Goal: Task Accomplishment & Management: Use online tool/utility

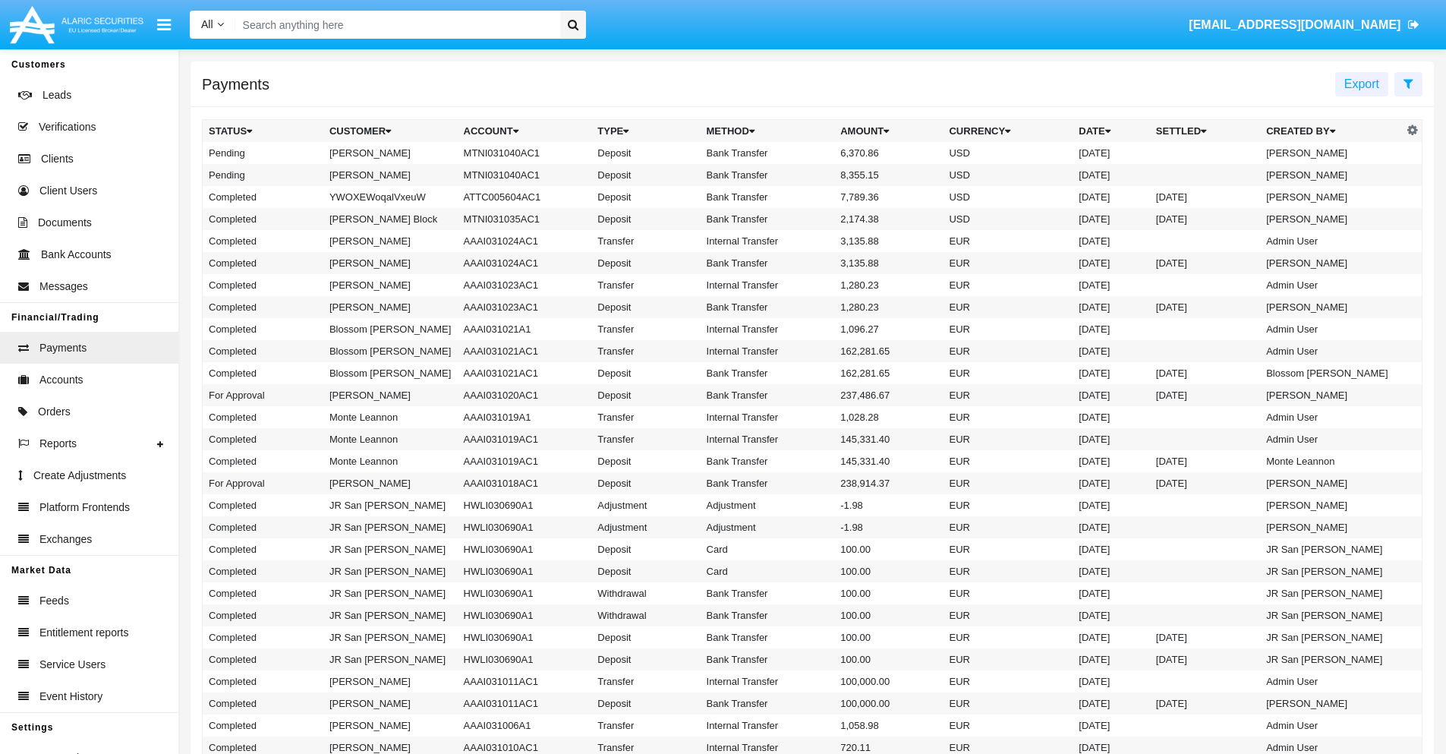
click at [1408, 83] on icon at bounding box center [1409, 83] width 10 height 12
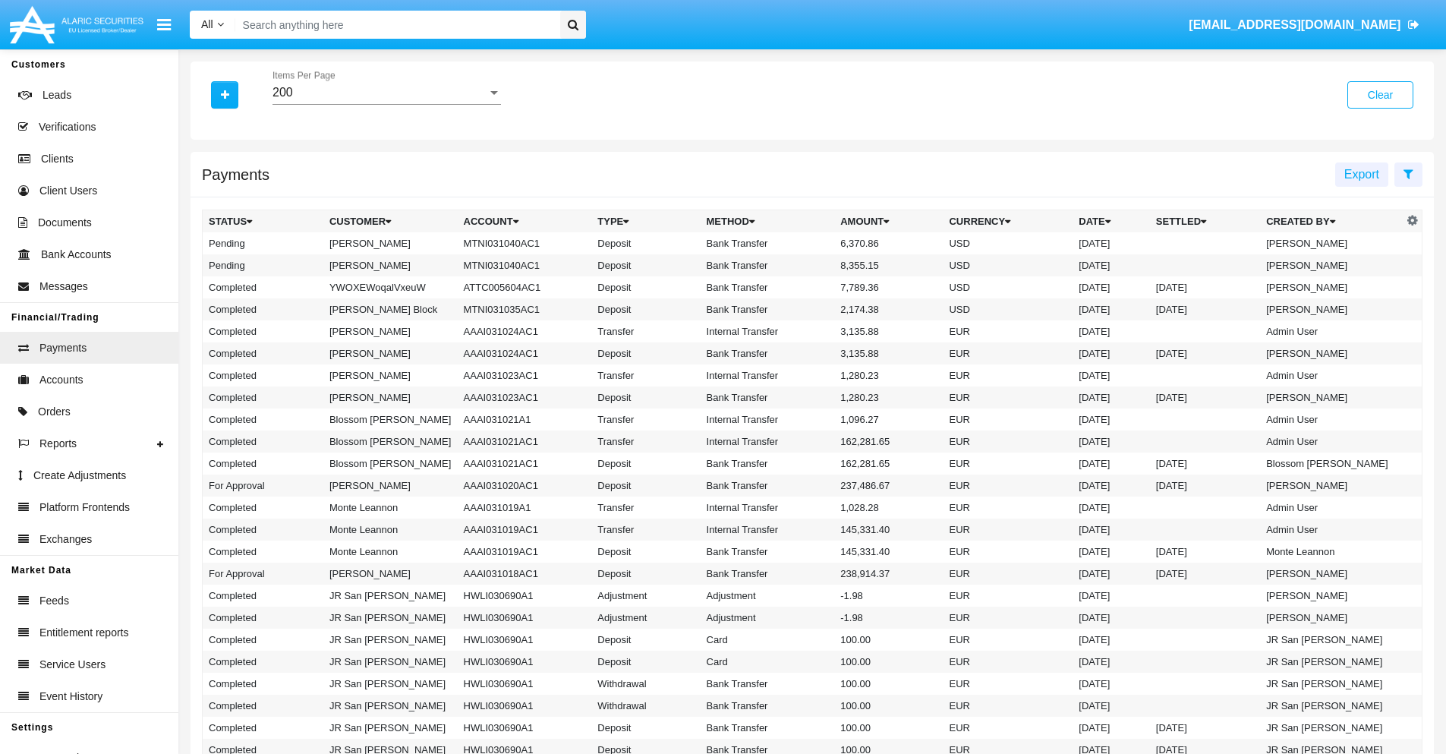
click at [386, 93] on div "200" at bounding box center [380, 93] width 215 height 14
click at [386, 104] on span "10" at bounding box center [387, 104] width 229 height 36
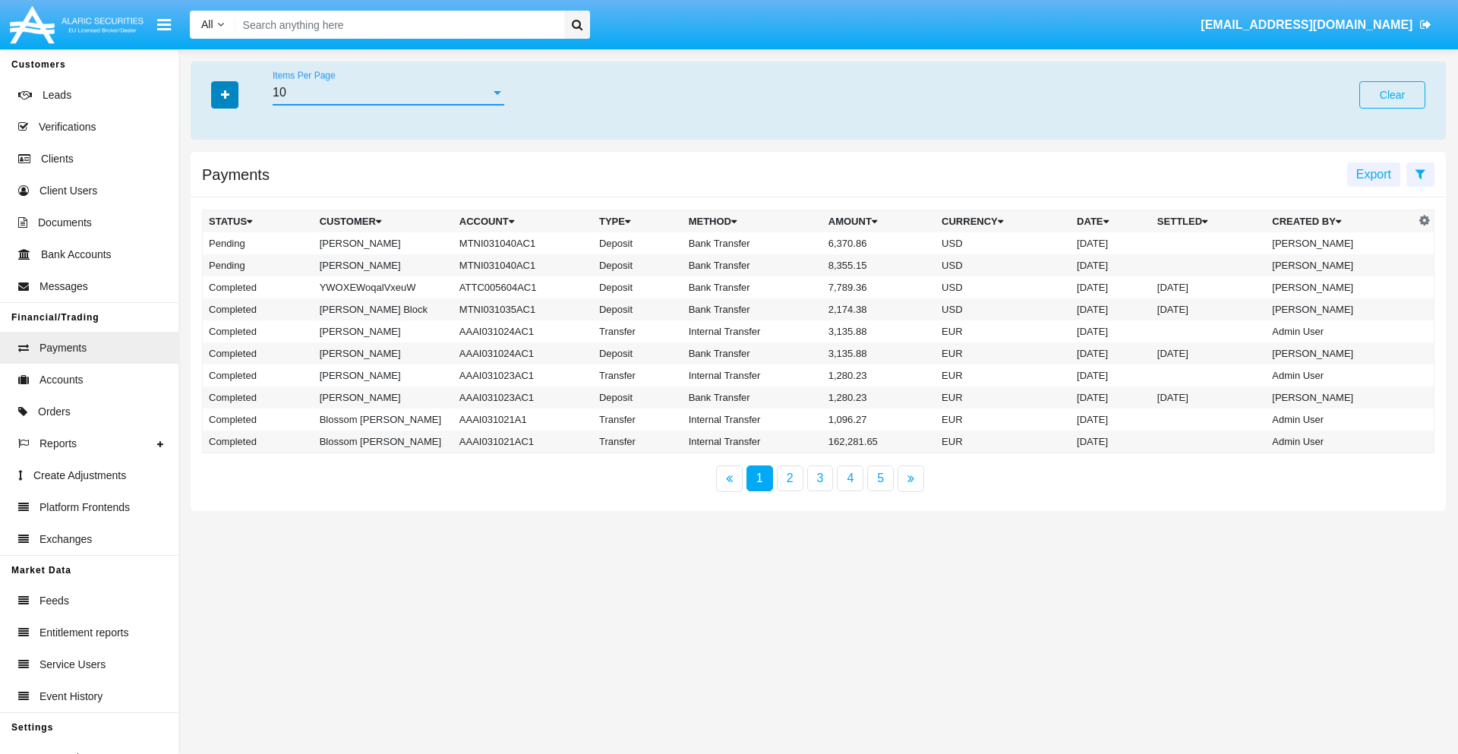
click at [225, 94] on icon "button" at bounding box center [225, 95] width 8 height 11
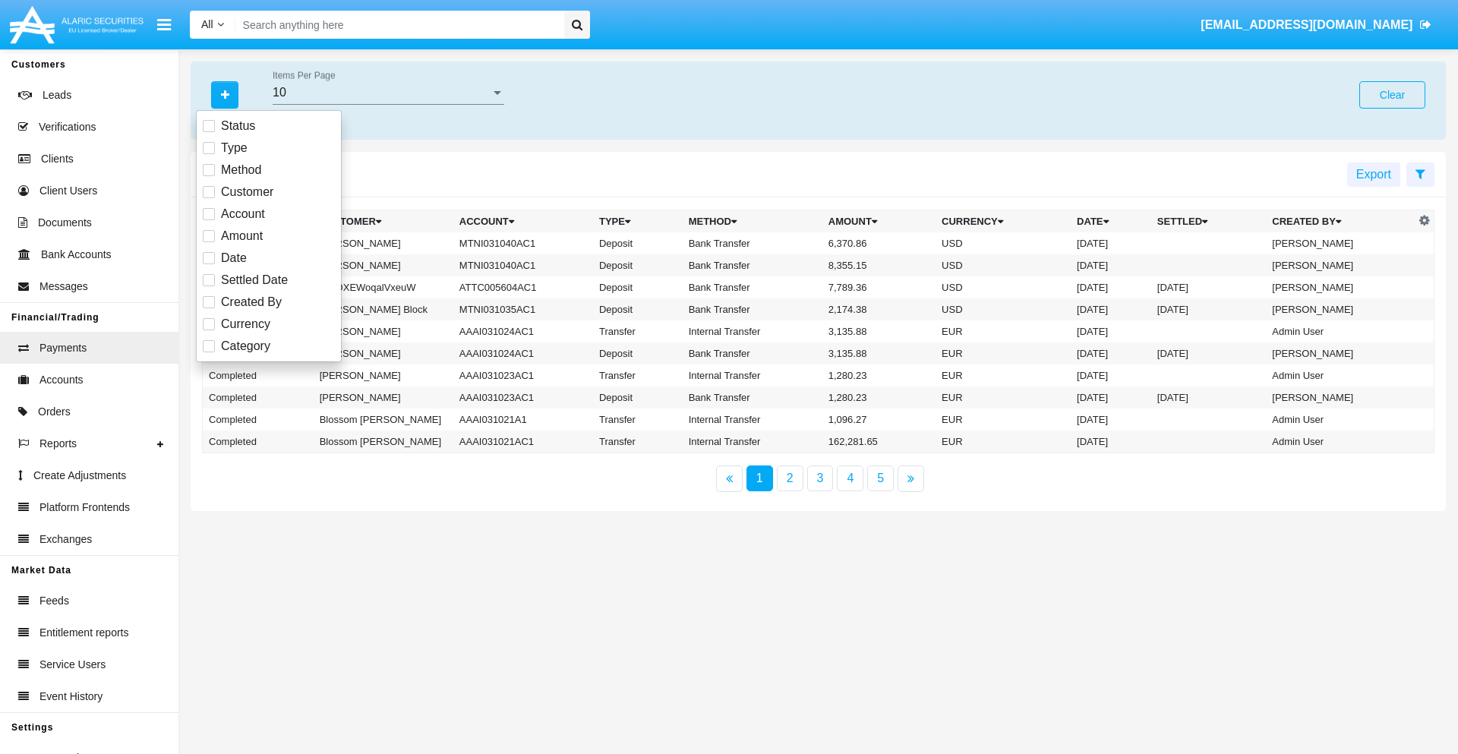
click at [238, 126] on span "Status" at bounding box center [238, 126] width 34 height 18
click at [209, 132] on input "Status" at bounding box center [208, 132] width 1 height 1
checkbox input "true"
click at [225, 94] on icon "button" at bounding box center [225, 95] width 8 height 11
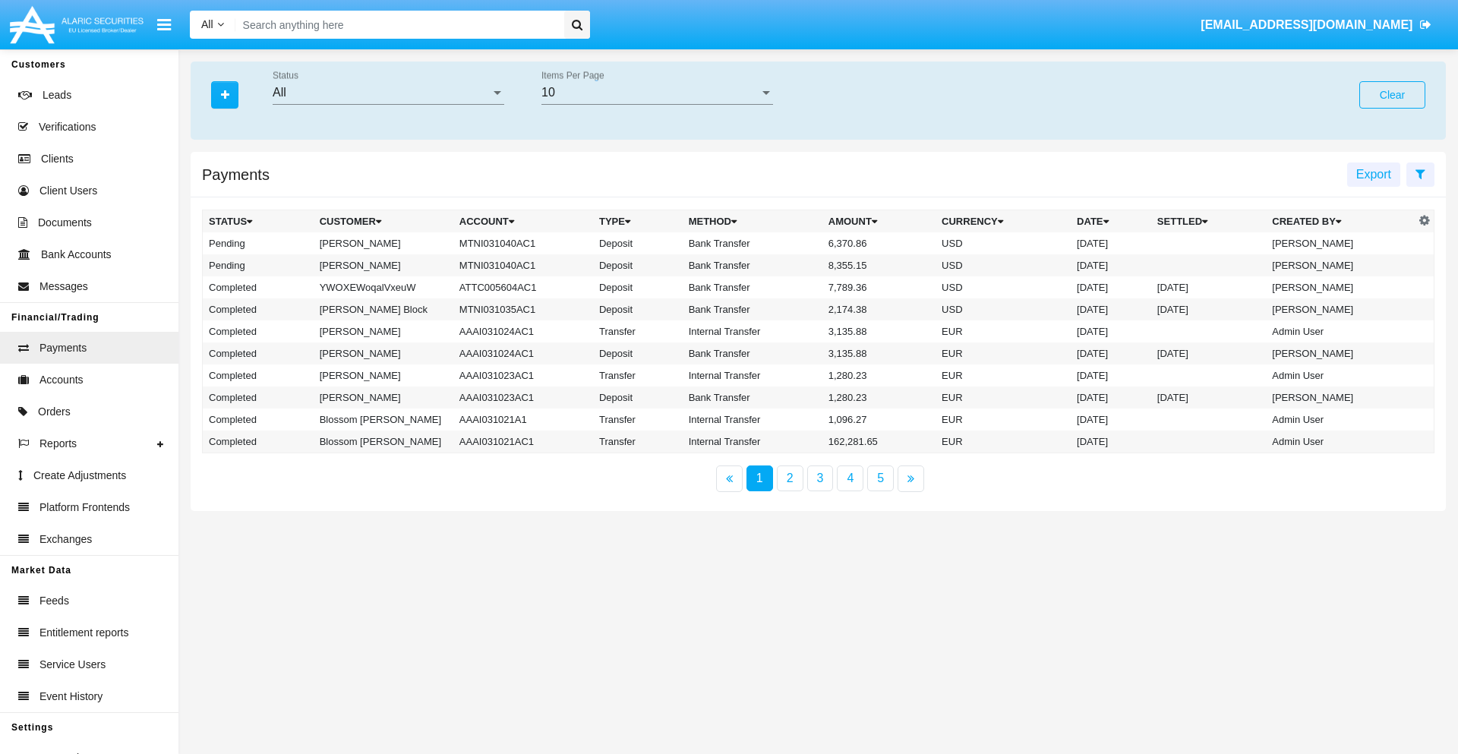
click at [388, 93] on div "All" at bounding box center [382, 93] width 218 height 14
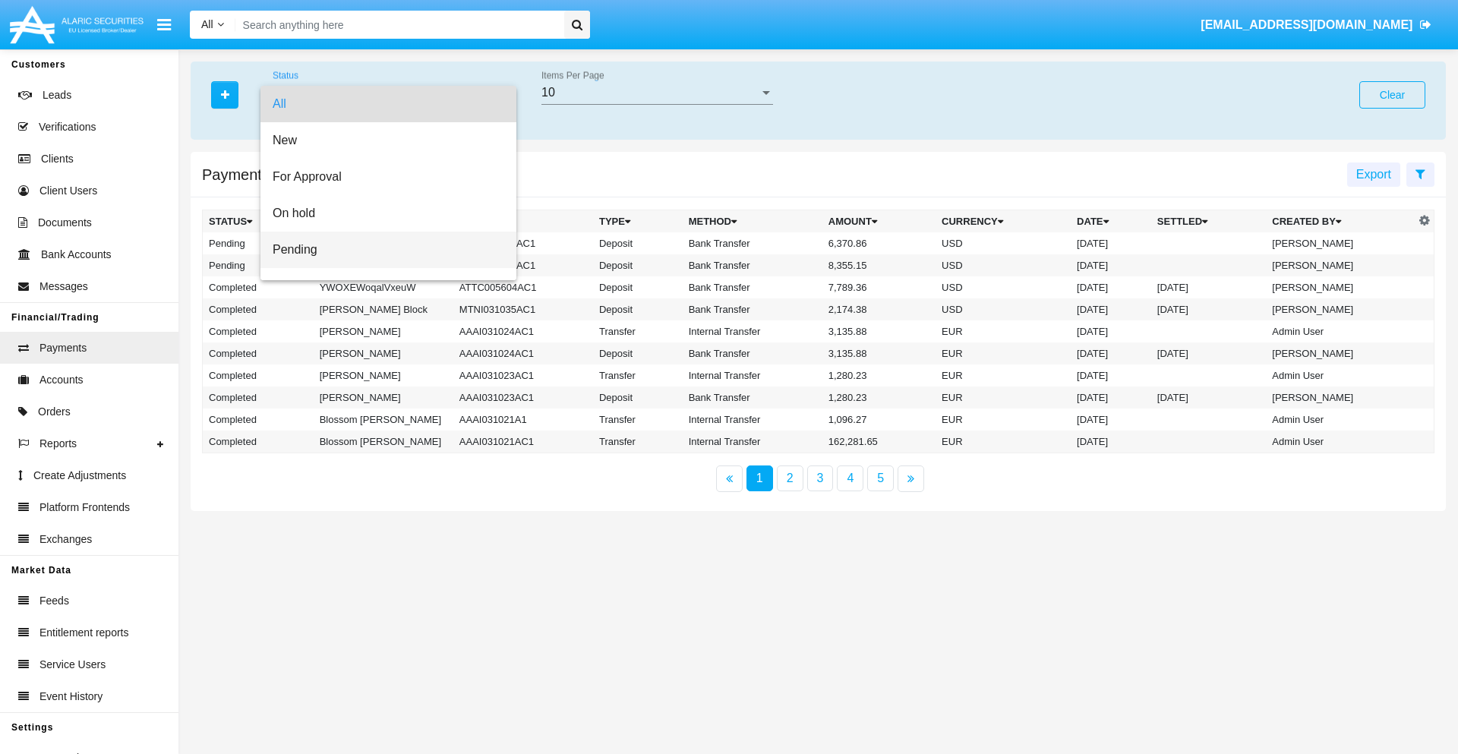
click at [382, 250] on span "Pending" at bounding box center [389, 250] width 232 height 36
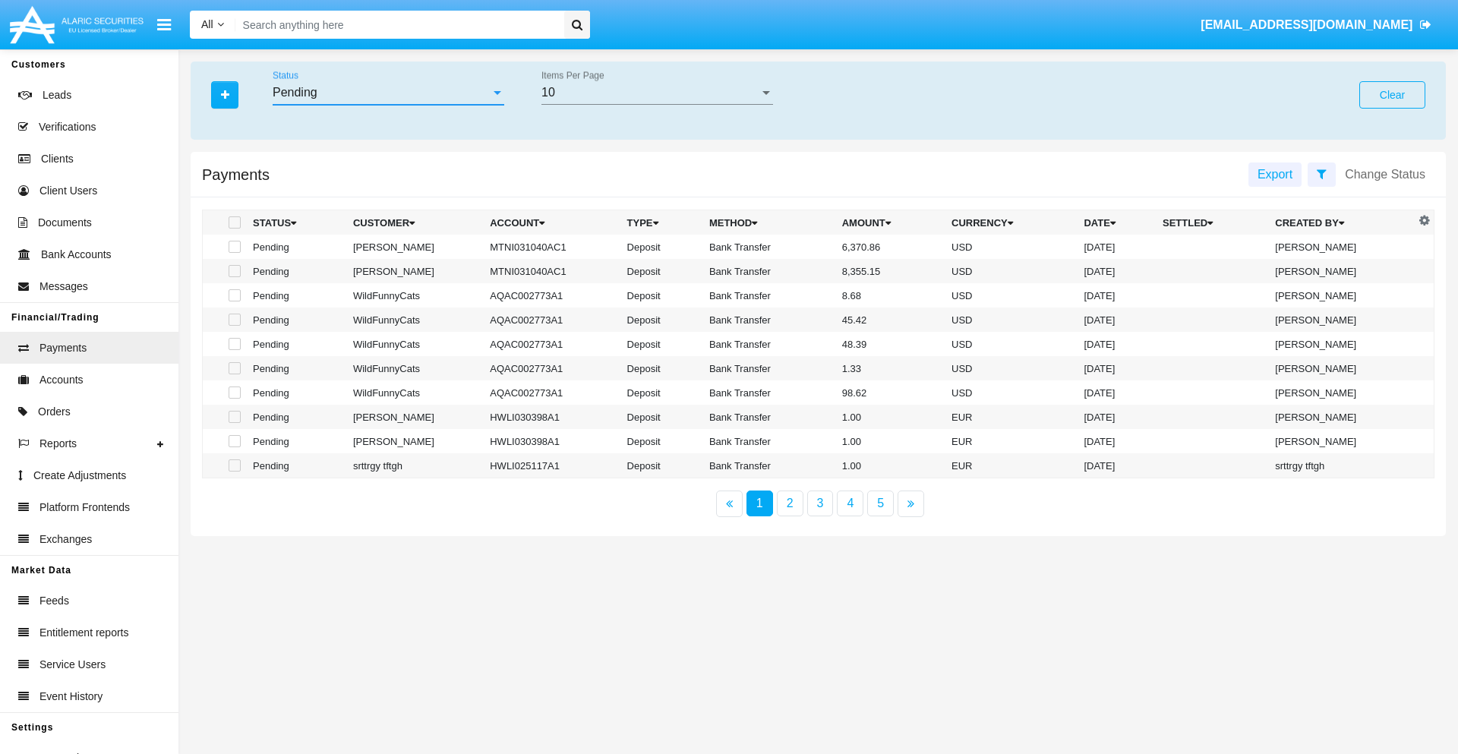
click at [233, 247] on span at bounding box center [235, 247] width 12 height 12
click at [234, 253] on input "checkbox" at bounding box center [234, 253] width 1 height 1
checkbox input "true"
click at [233, 271] on span at bounding box center [235, 271] width 12 height 12
click at [234, 277] on input "checkbox" at bounding box center [234, 277] width 1 height 1
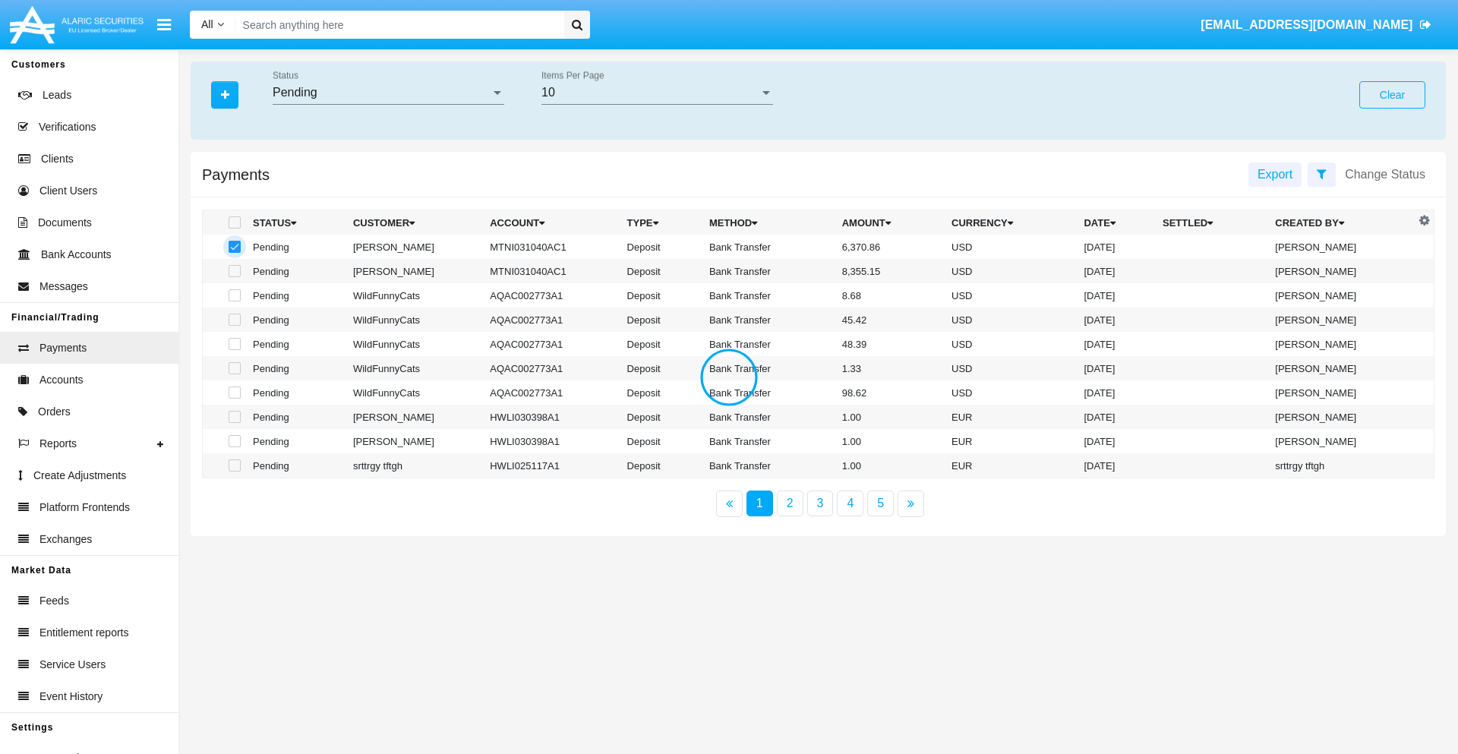
checkbox input "true"
click at [1385, 174] on button "Change Status" at bounding box center [1385, 174] width 99 height 24
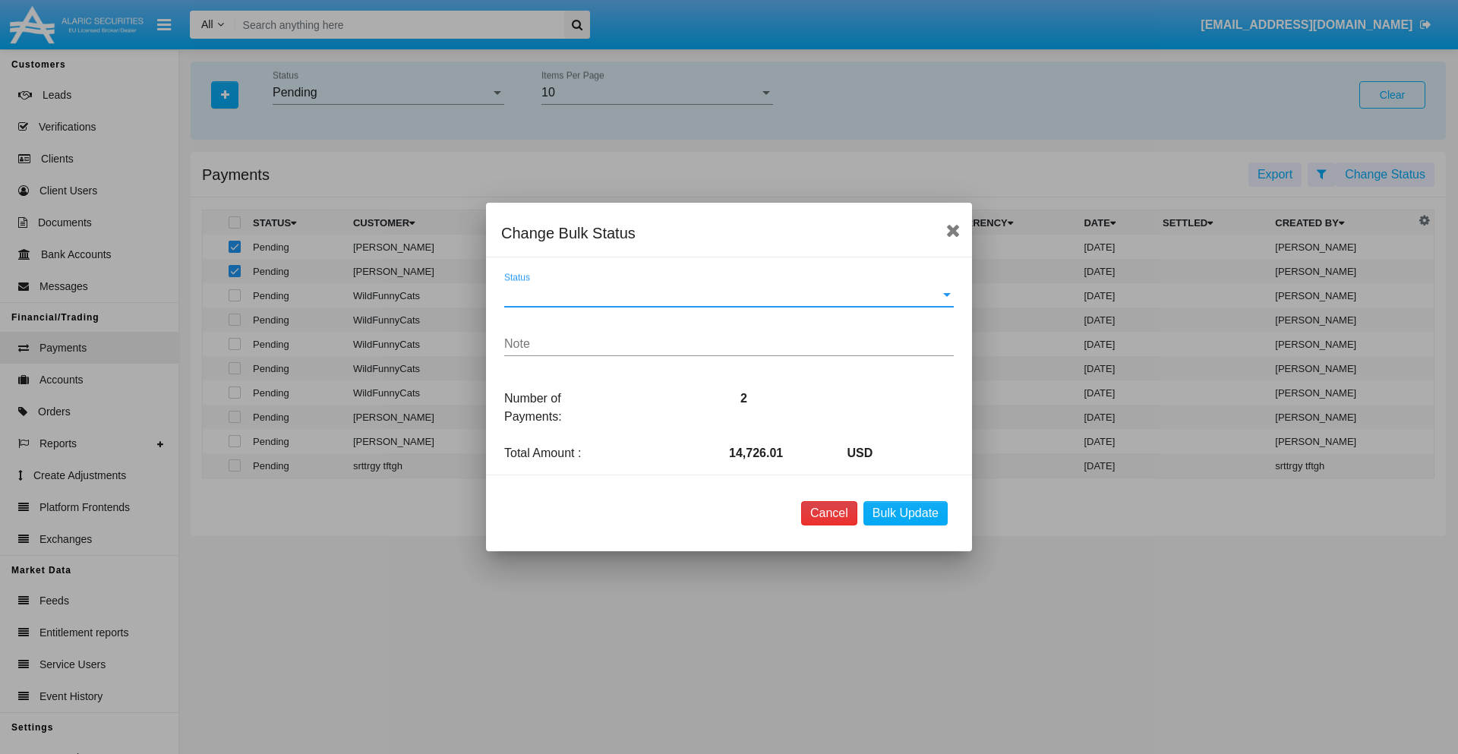
click at [828, 513] on button "Cancel" at bounding box center [829, 513] width 56 height 24
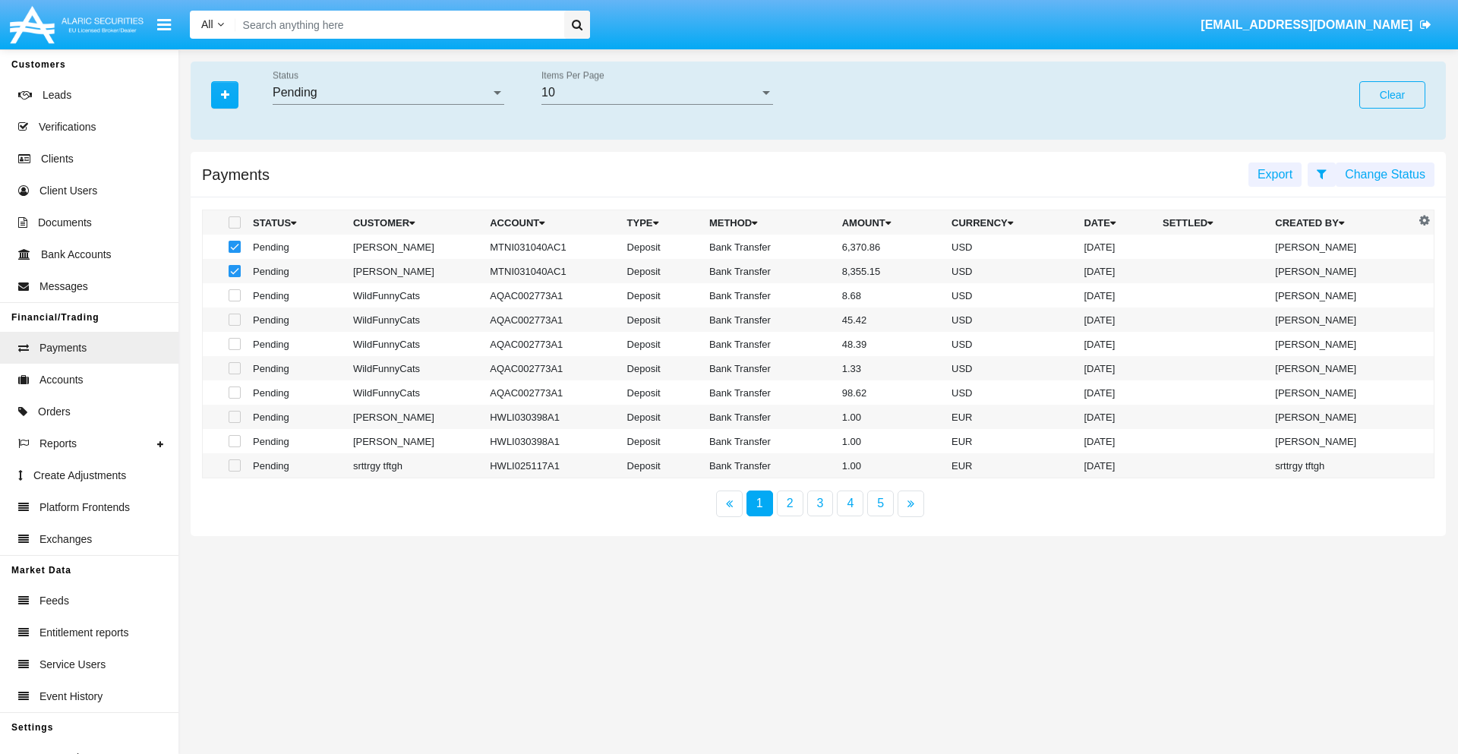
click at [1385, 174] on button "Change Status" at bounding box center [1385, 174] width 99 height 24
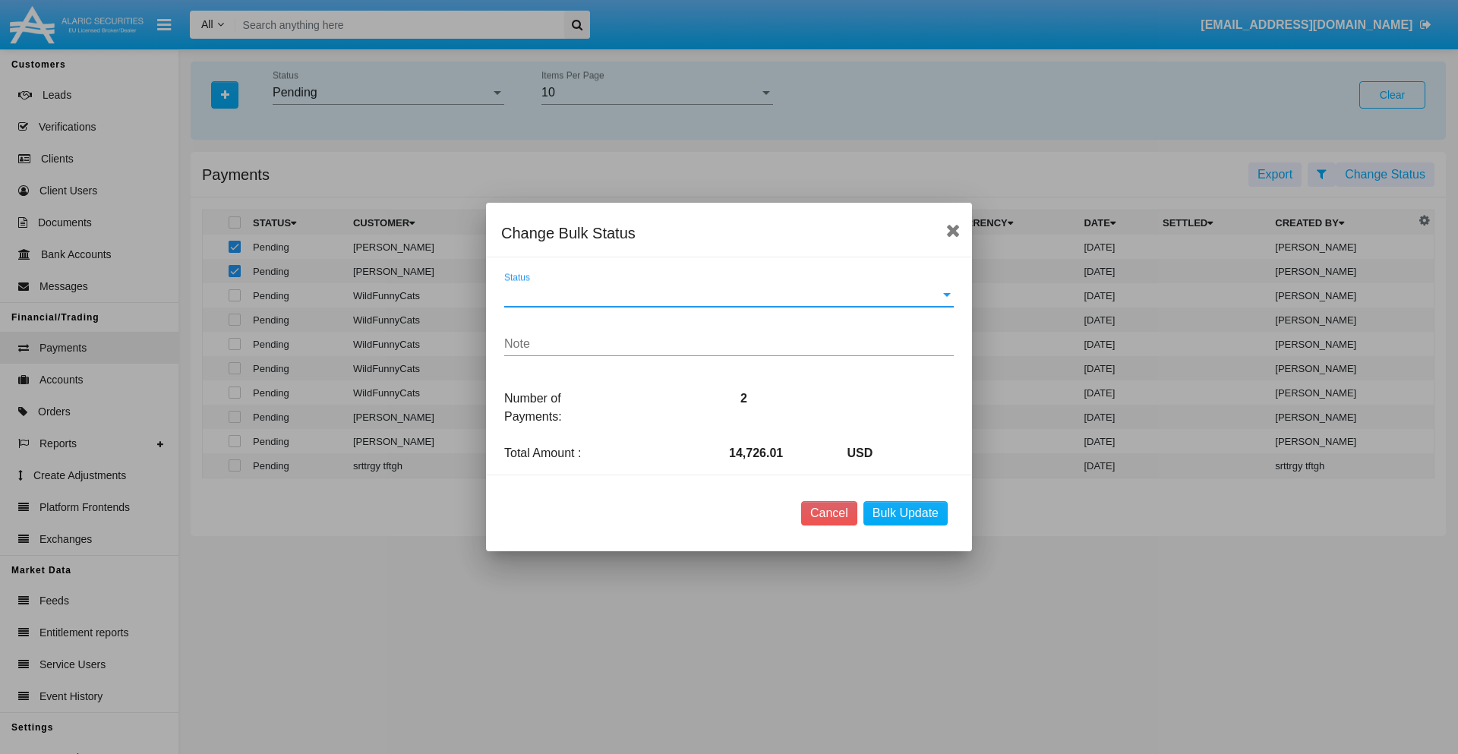
click at [729, 295] on span "Status" at bounding box center [722, 295] width 436 height 14
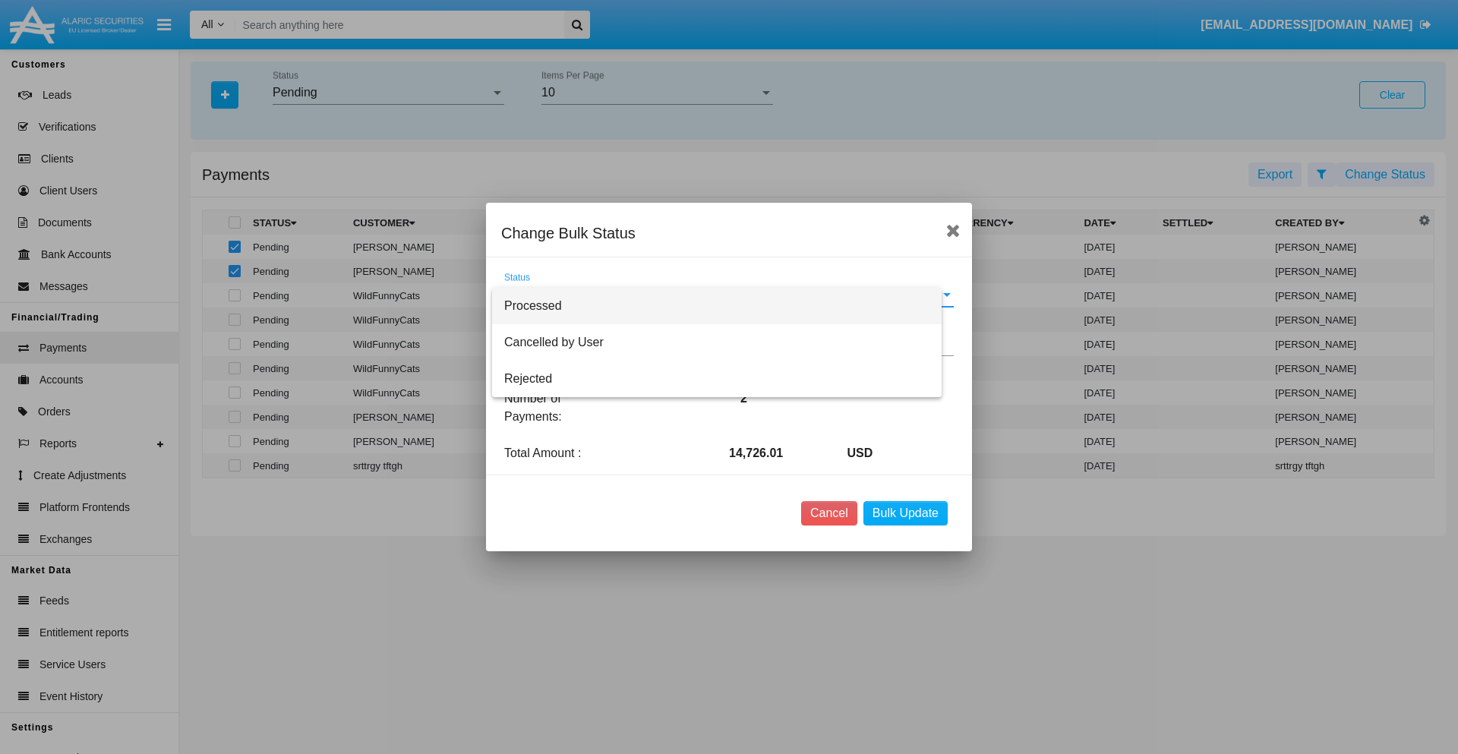
click at [729, 306] on span "Processed" at bounding box center [716, 306] width 425 height 36
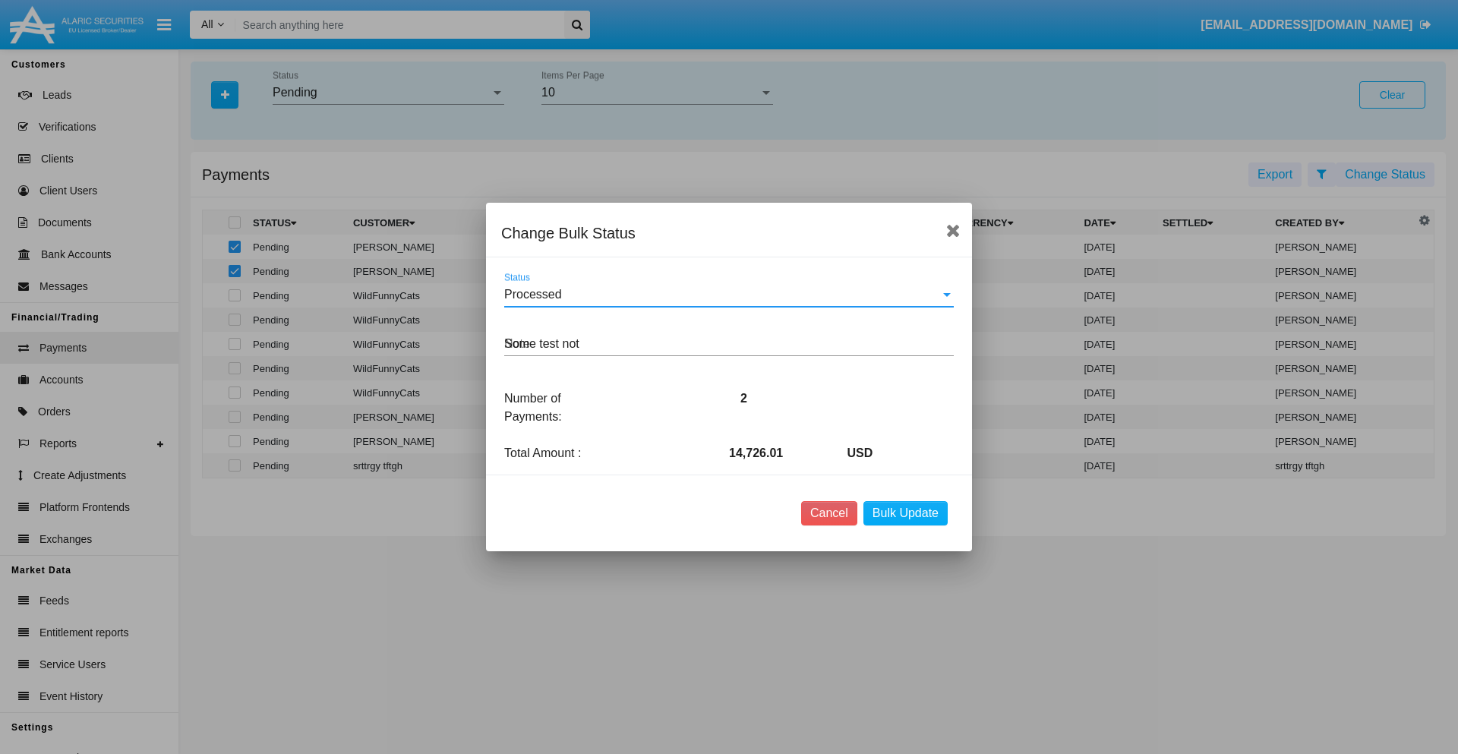
type textarea "Some test note"
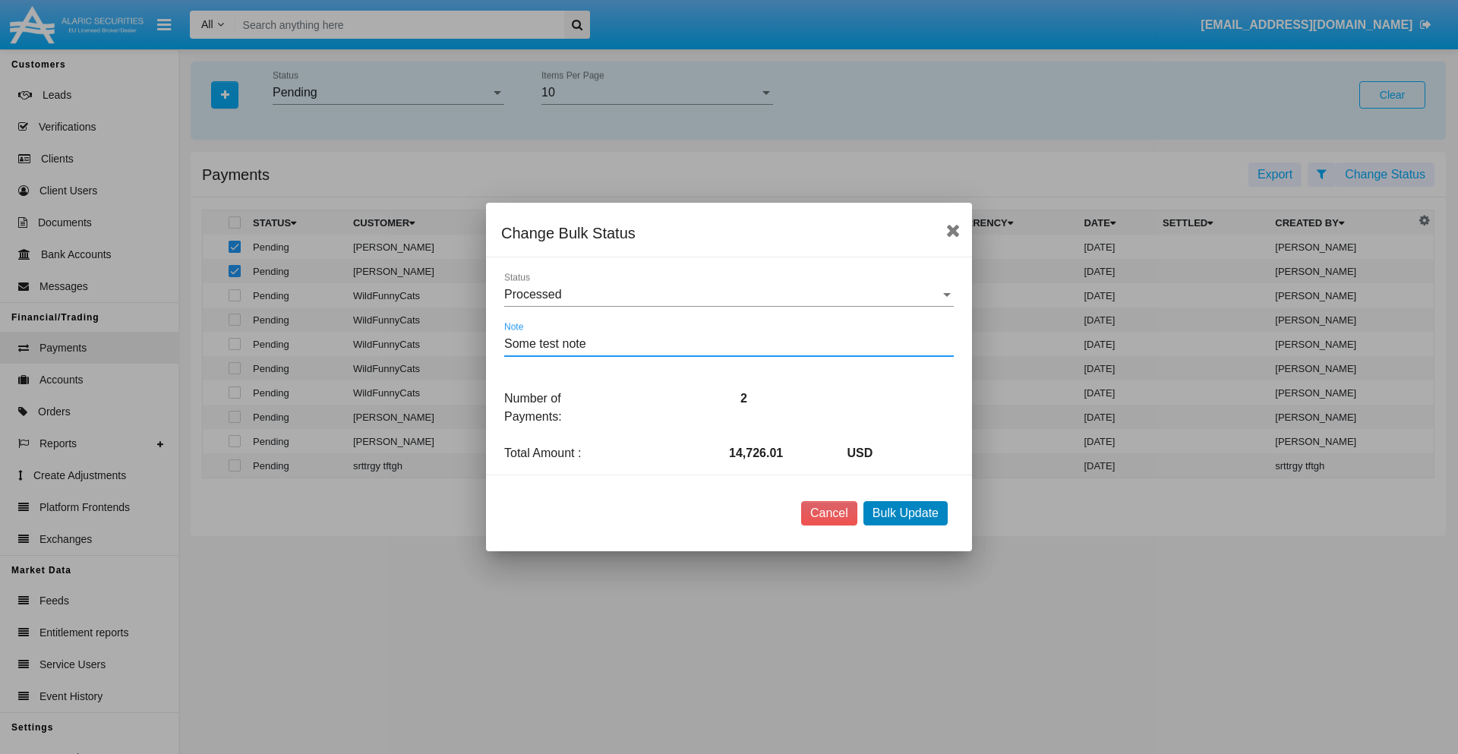
click at [905, 513] on button "Bulk Update" at bounding box center [905, 513] width 84 height 24
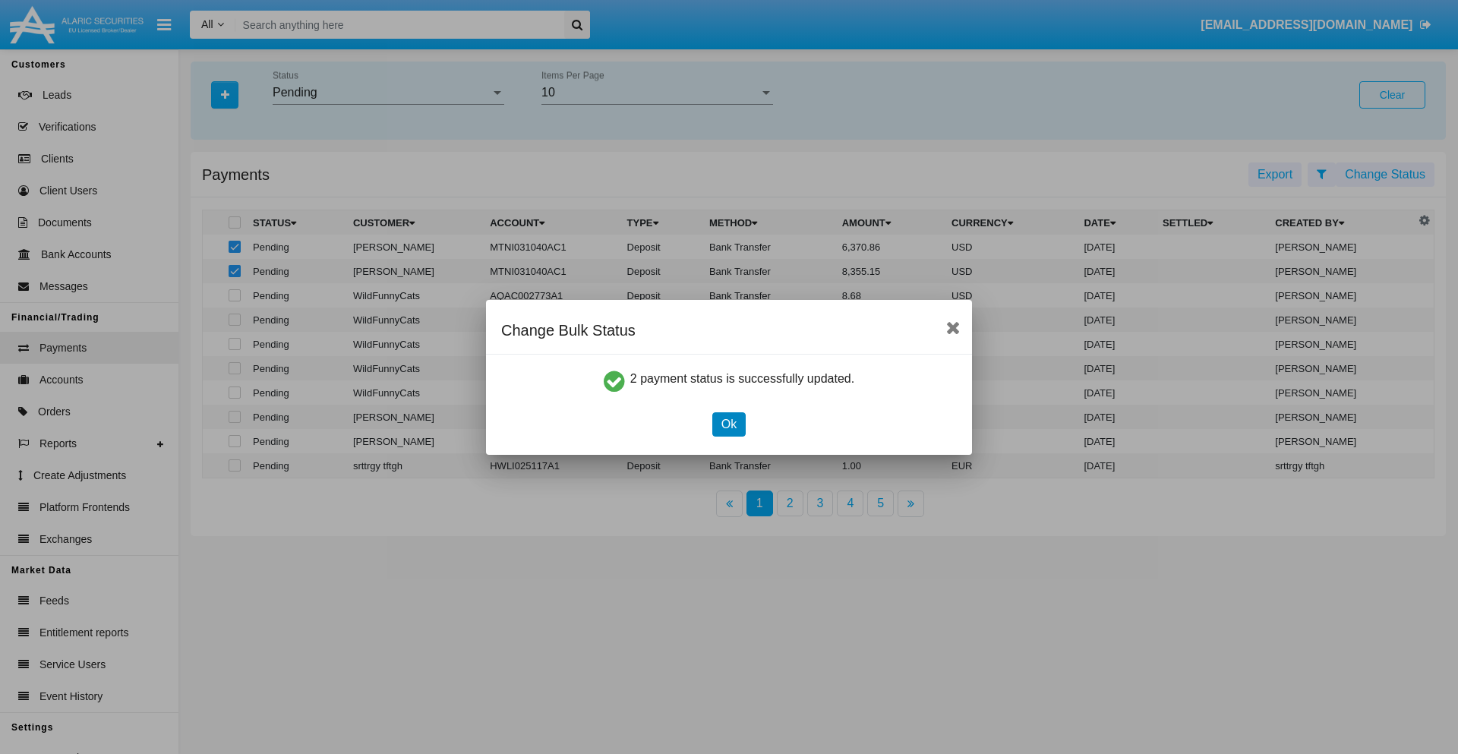
click at [728, 424] on button "Ok" at bounding box center [728, 424] width 33 height 24
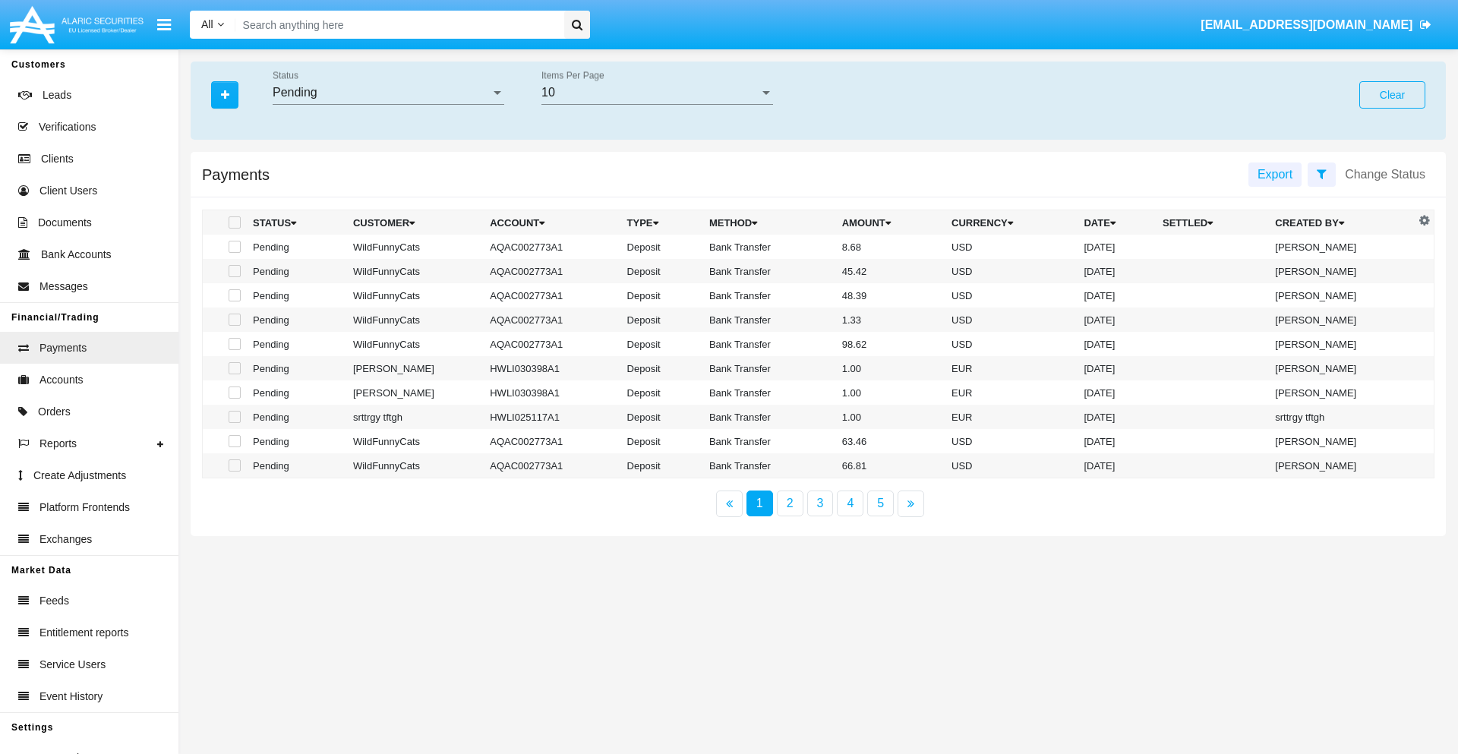
click at [388, 93] on div "Pending" at bounding box center [382, 93] width 218 height 14
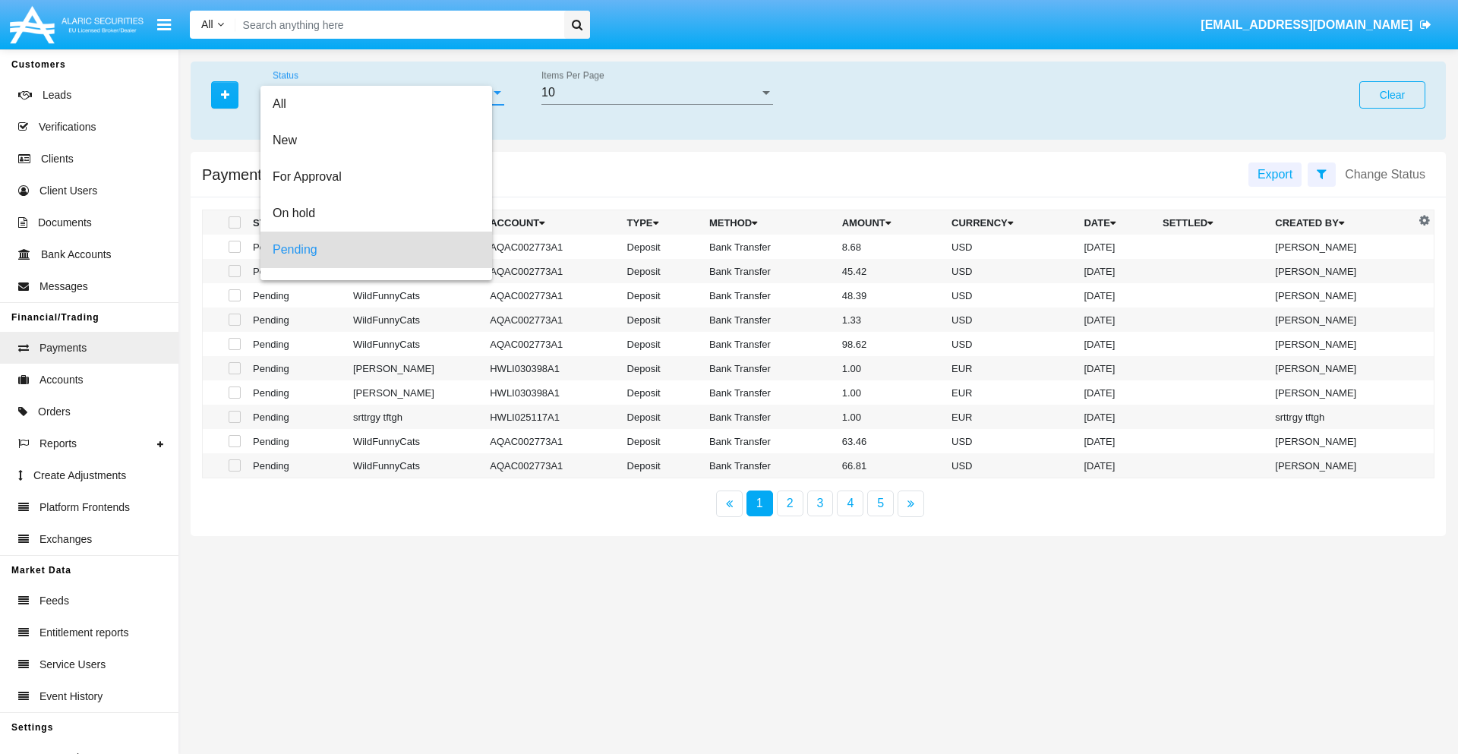
scroll to position [67, 0]
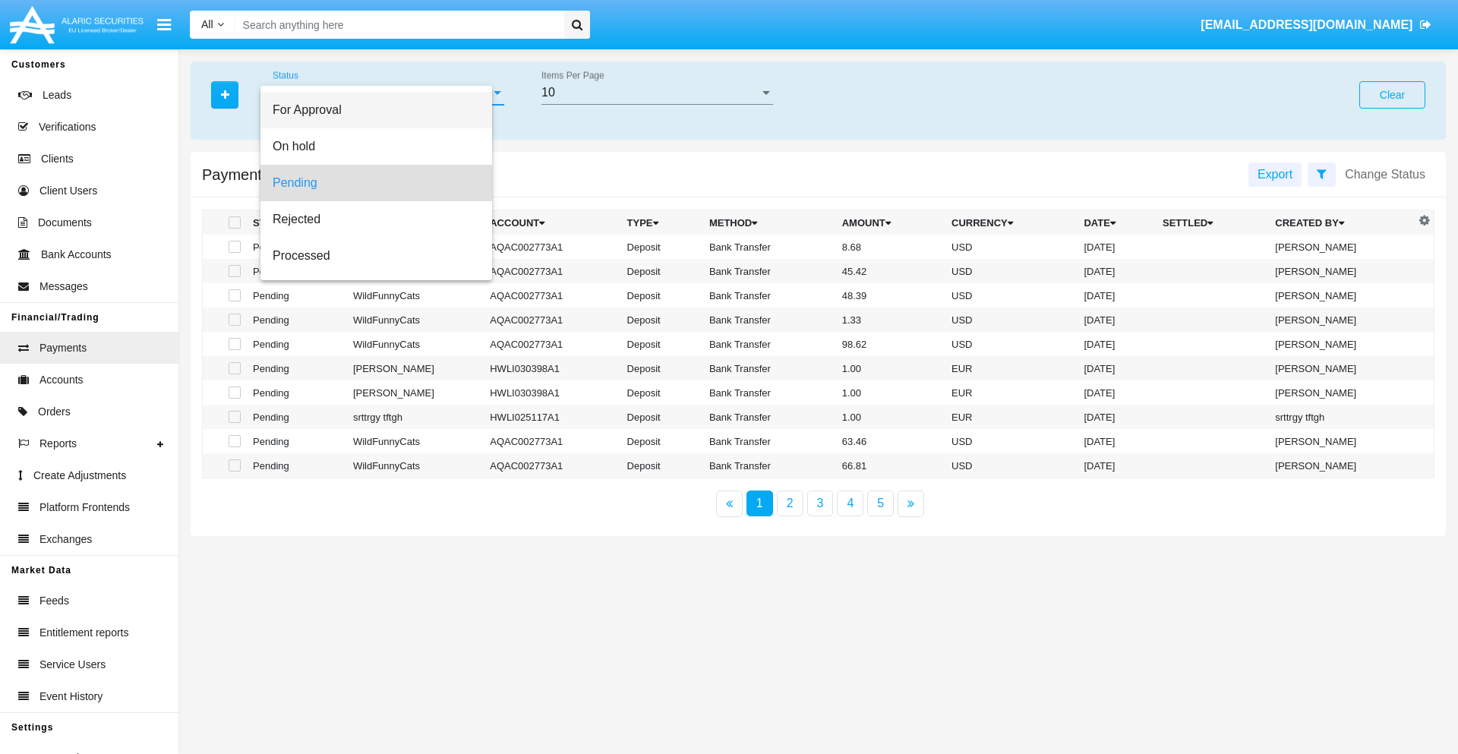
click at [382, 110] on span "For Approval" at bounding box center [376, 110] width 207 height 36
